Goal: Information Seeking & Learning: Learn about a topic

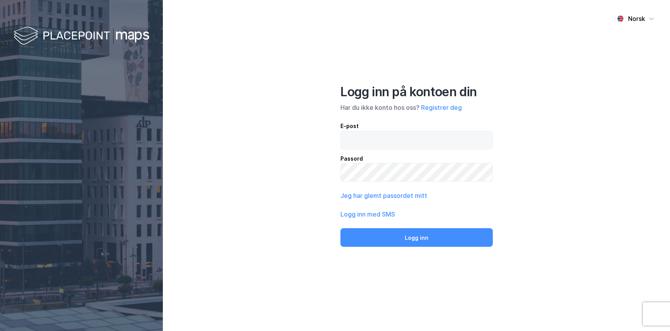
click at [411, 139] on input "email" at bounding box center [417, 140] width 152 height 18
type input "[PERSON_NAME][EMAIL_ADDRESS][DOMAIN_NAME]"
click at [416, 237] on button "Logg inn" at bounding box center [416, 237] width 152 height 19
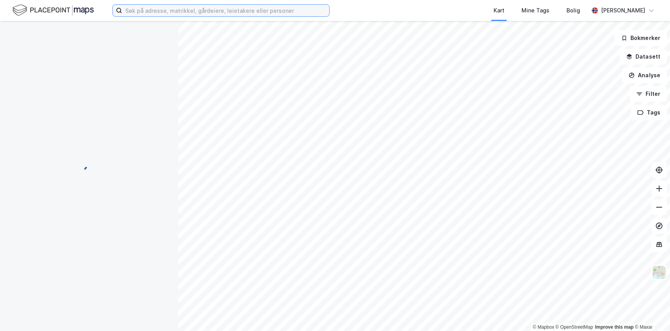
click at [190, 11] on input at bounding box center [225, 11] width 207 height 12
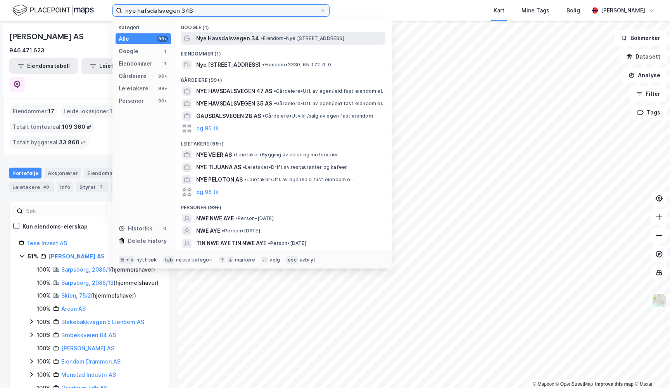
type input "nye hafsdalsvegen 34B"
click at [241, 41] on span "Nye Havsdalsvegen 34" at bounding box center [227, 38] width 63 height 9
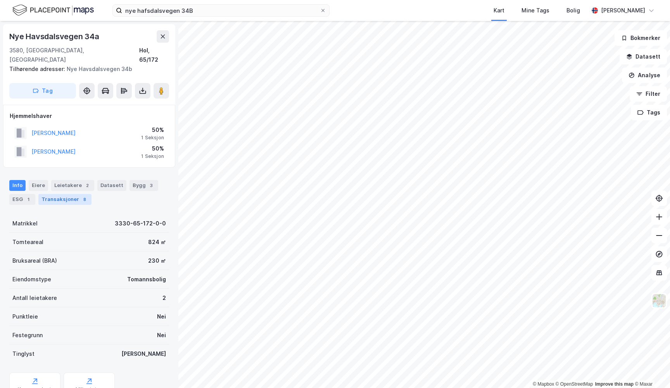
click at [55, 194] on div "Transaksjoner 8" at bounding box center [64, 199] width 53 height 11
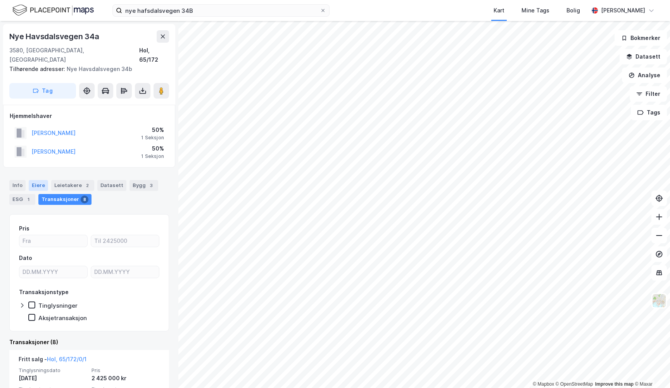
click at [38, 180] on div "Eiere" at bounding box center [38, 185] width 19 height 11
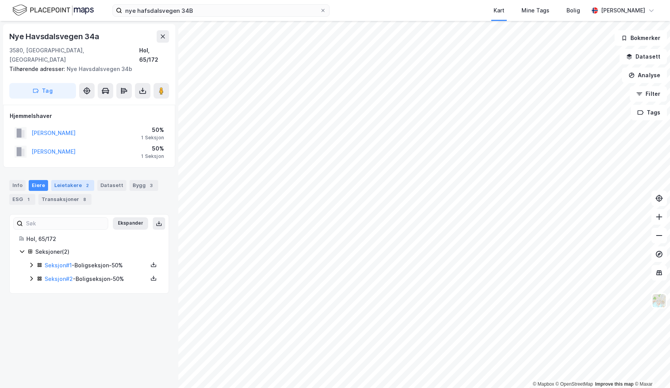
click at [62, 180] on div "Leietakere 2" at bounding box center [72, 185] width 43 height 11
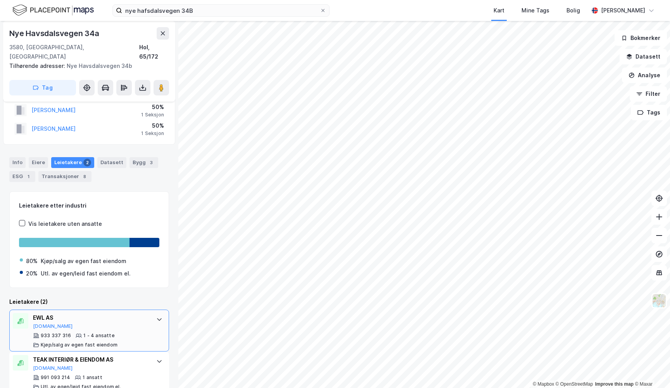
scroll to position [22, 0]
click at [75, 171] on div "Transaksjoner 8" at bounding box center [64, 176] width 53 height 11
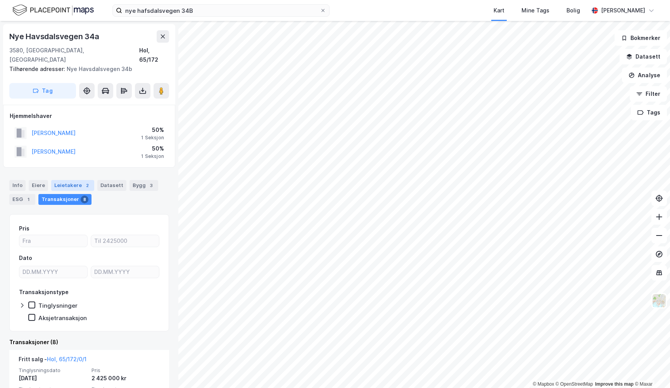
click at [83, 181] on div "2" at bounding box center [87, 185] width 8 height 8
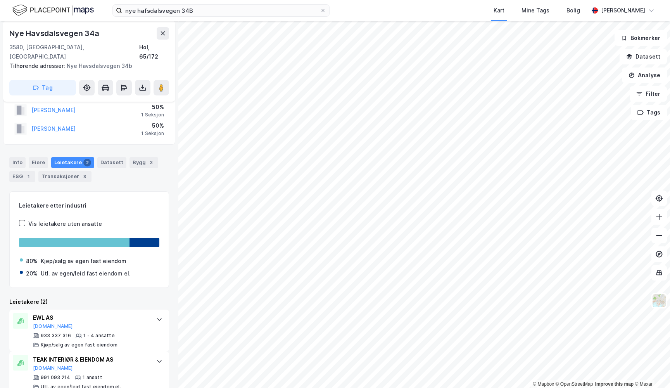
scroll to position [22, 0]
click at [130, 157] on div "Bygg 3" at bounding box center [144, 162] width 29 height 11
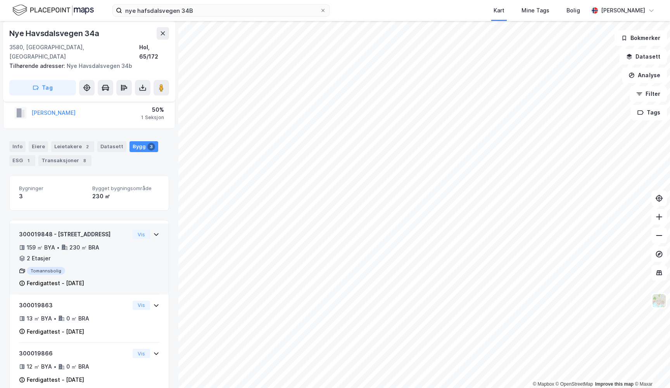
scroll to position [38, 0]
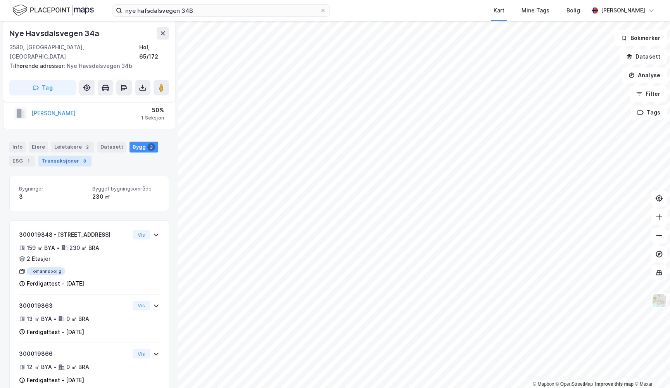
click at [79, 155] on div "Transaksjoner 8" at bounding box center [64, 160] width 53 height 11
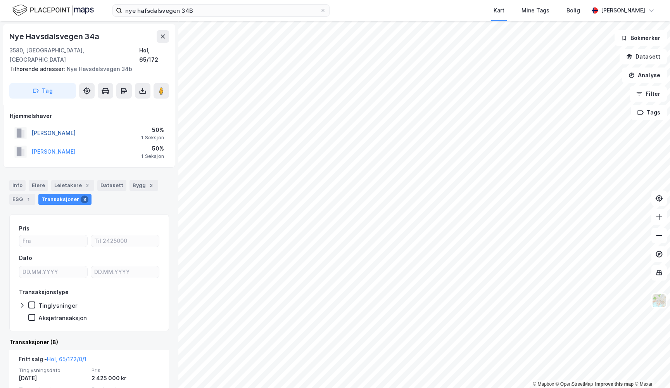
click at [0, 0] on button "[PERSON_NAME]" at bounding box center [0, 0] width 0 height 0
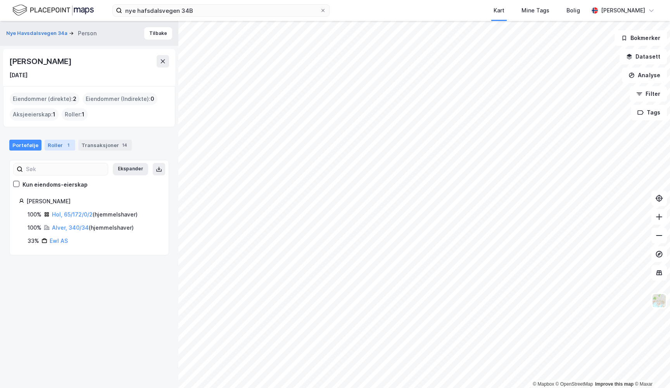
click at [64, 146] on div "1" at bounding box center [68, 145] width 8 height 8
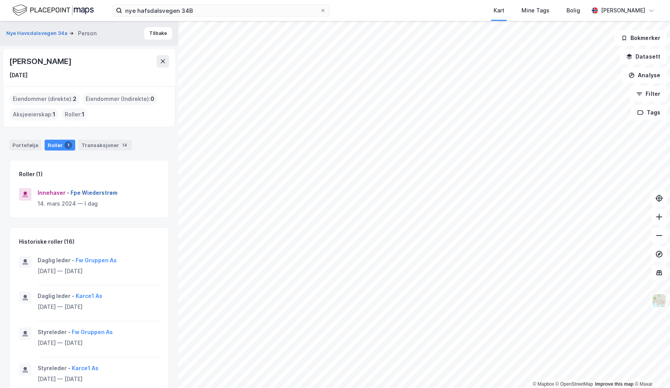
click at [0, 0] on button "Fpe Wiederstrøm" at bounding box center [0, 0] width 0 height 0
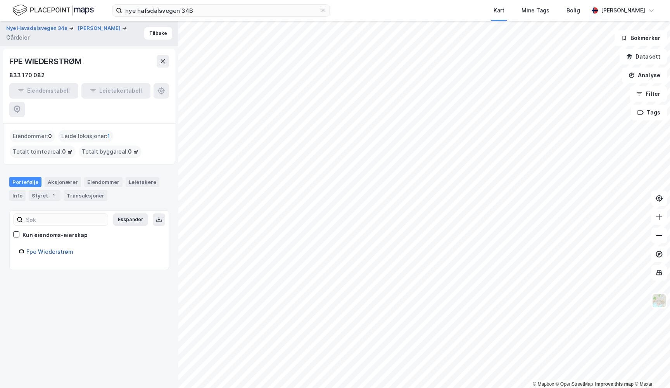
click at [59, 248] on link "Fpe Wiederstrøm" at bounding box center [49, 251] width 47 height 7
click at [56, 248] on link "Fpe Wiederstrøm" at bounding box center [49, 251] width 47 height 7
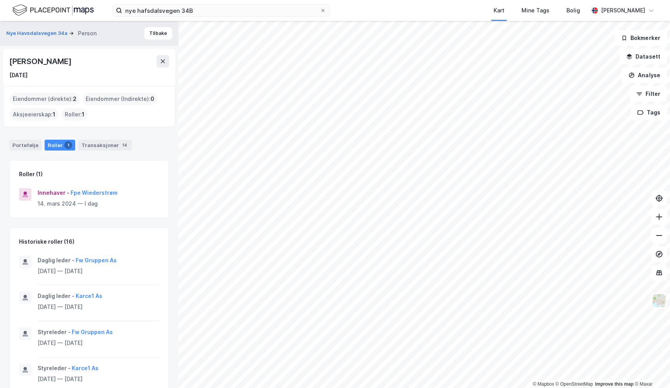
click at [131, 233] on div "Historiske roller (16)" at bounding box center [89, 237] width 159 height 19
click at [44, 36] on button "Nye Havsdalsvegen 34a" at bounding box center [37, 33] width 63 height 8
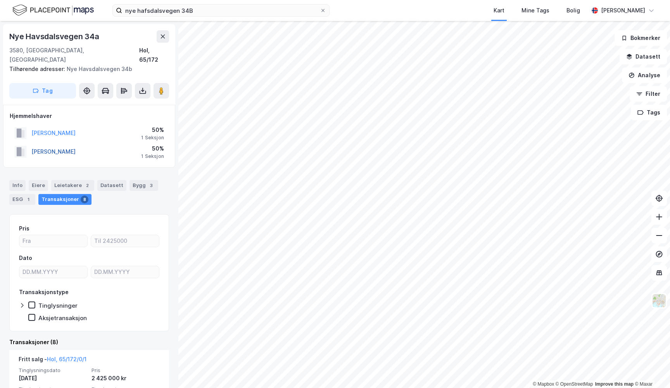
click at [0, 0] on button "[PERSON_NAME]" at bounding box center [0, 0] width 0 height 0
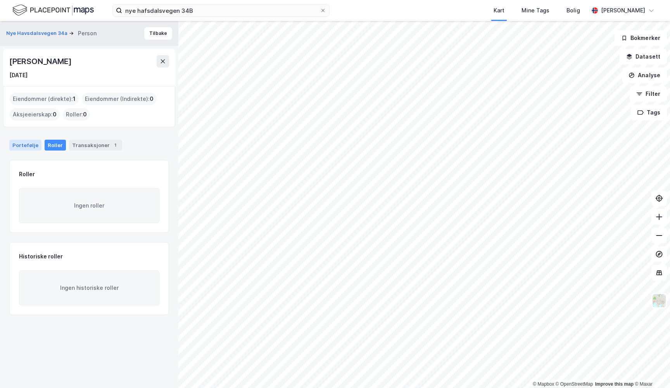
click at [23, 147] on div "Portefølje" at bounding box center [25, 145] width 32 height 11
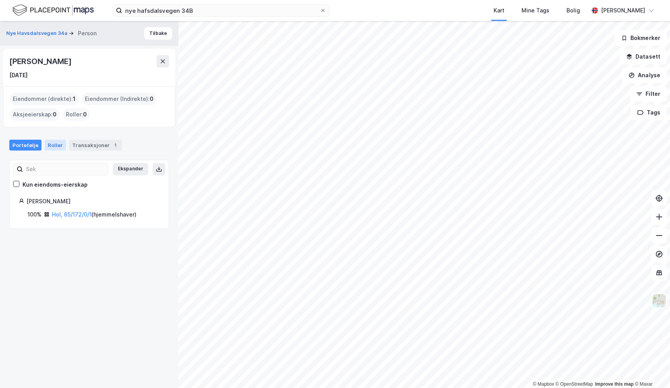
click at [54, 143] on div "Roller" at bounding box center [55, 145] width 21 height 11
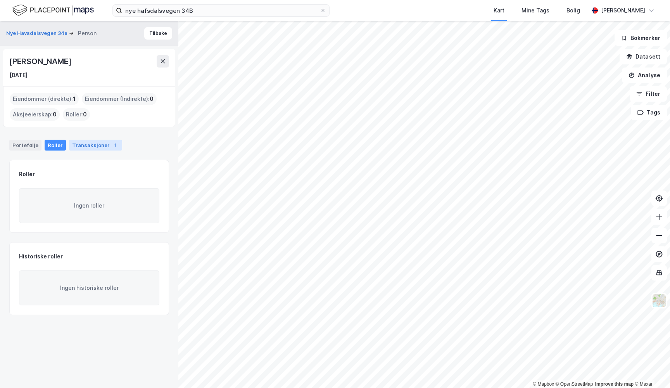
click at [94, 148] on div "Transaksjoner 1" at bounding box center [95, 145] width 53 height 11
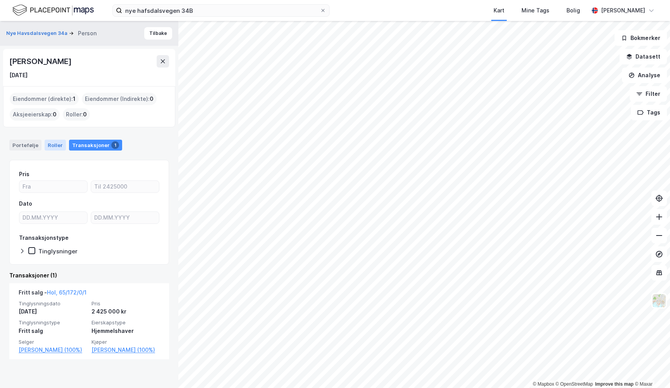
click at [54, 147] on div "Roller" at bounding box center [55, 145] width 21 height 11
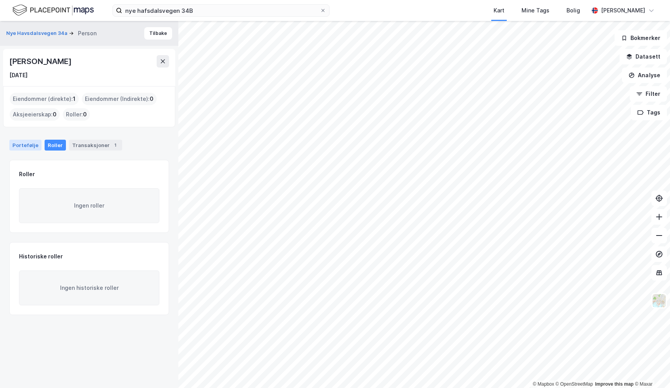
click at [29, 143] on div "Portefølje" at bounding box center [25, 145] width 32 height 11
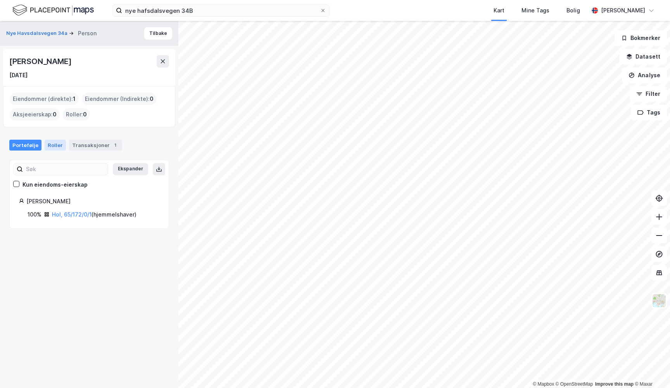
click at [51, 143] on div "Roller" at bounding box center [55, 145] width 21 height 11
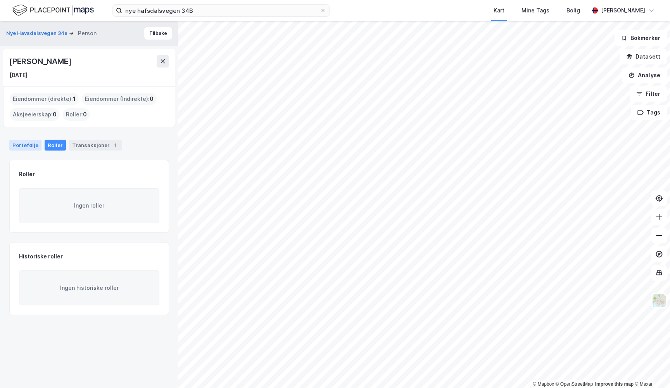
click at [29, 142] on div "Portefølje" at bounding box center [25, 145] width 32 height 11
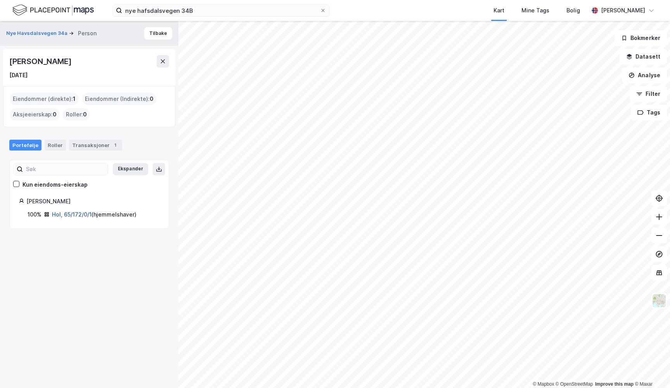
click at [72, 212] on link "Hol, 65/172/0/1" at bounding box center [72, 214] width 40 height 7
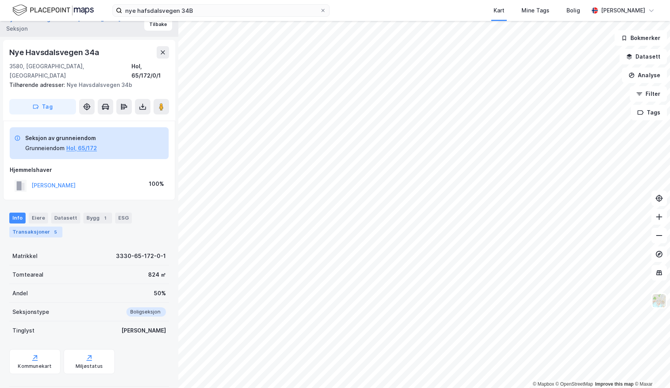
click at [52, 228] on div "5" at bounding box center [56, 232] width 8 height 8
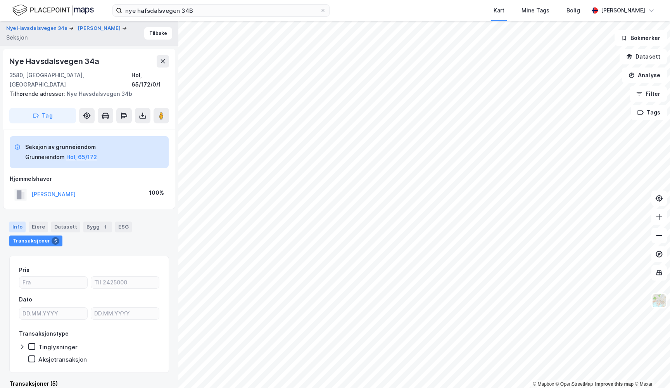
click at [19, 221] on div "Info" at bounding box center [17, 226] width 16 height 11
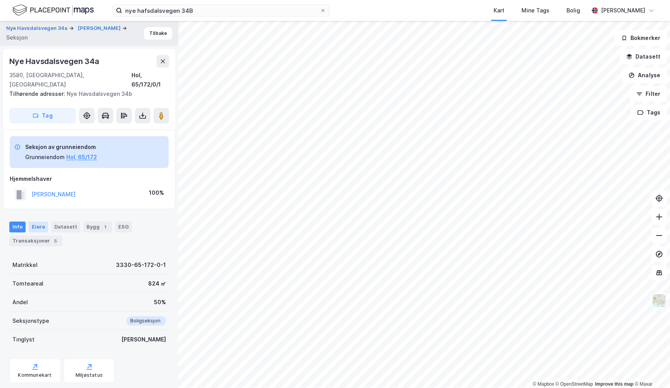
click at [36, 221] on div "Eiere" at bounding box center [38, 226] width 19 height 11
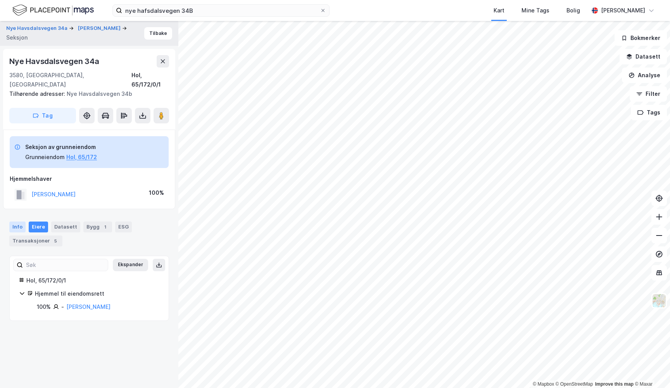
click at [20, 221] on div "Info" at bounding box center [17, 226] width 16 height 11
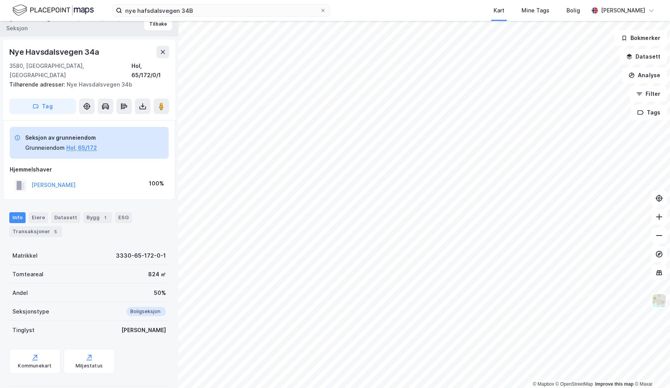
scroll to position [9, 0]
click at [0, 0] on button "[PERSON_NAME]" at bounding box center [0, 0] width 0 height 0
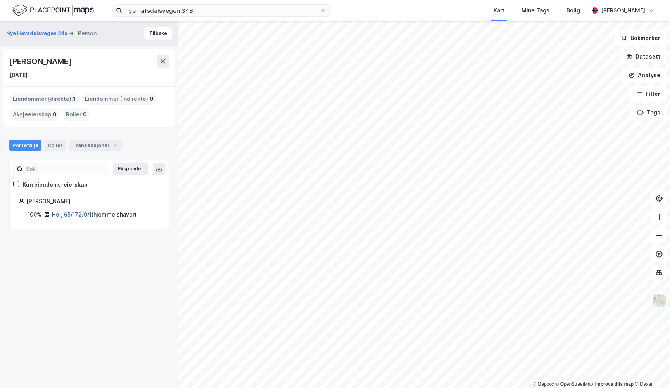
click at [74, 214] on link "Hol, 65/172/0/1" at bounding box center [72, 214] width 40 height 7
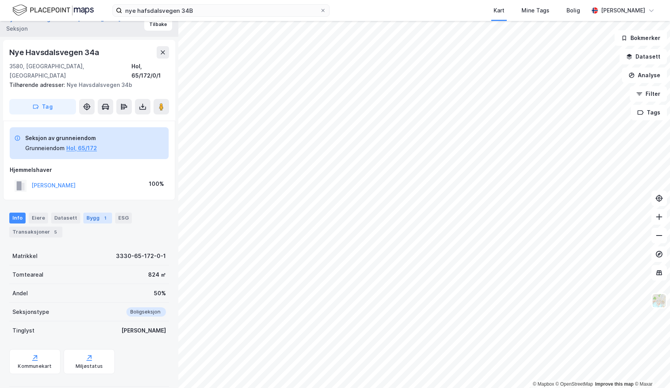
click at [94, 212] on div "Bygg 1" at bounding box center [97, 217] width 29 height 11
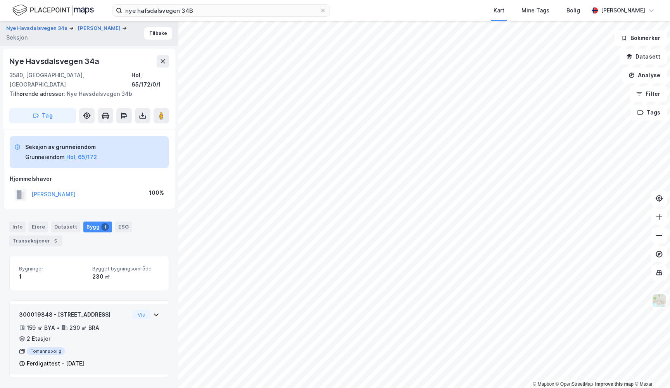
click at [157, 311] on icon at bounding box center [156, 314] width 6 height 6
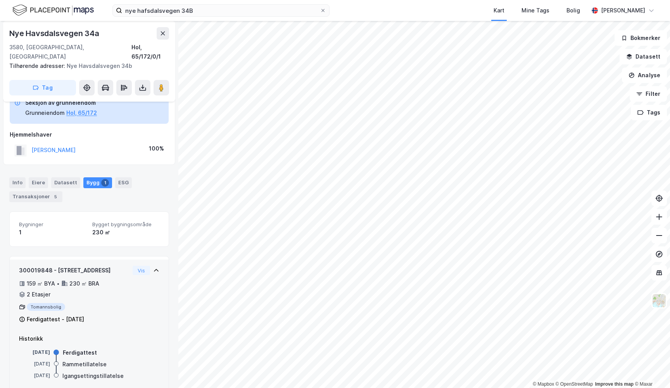
click at [155, 267] on icon at bounding box center [156, 270] width 6 height 6
